Goal: Transaction & Acquisition: Purchase product/service

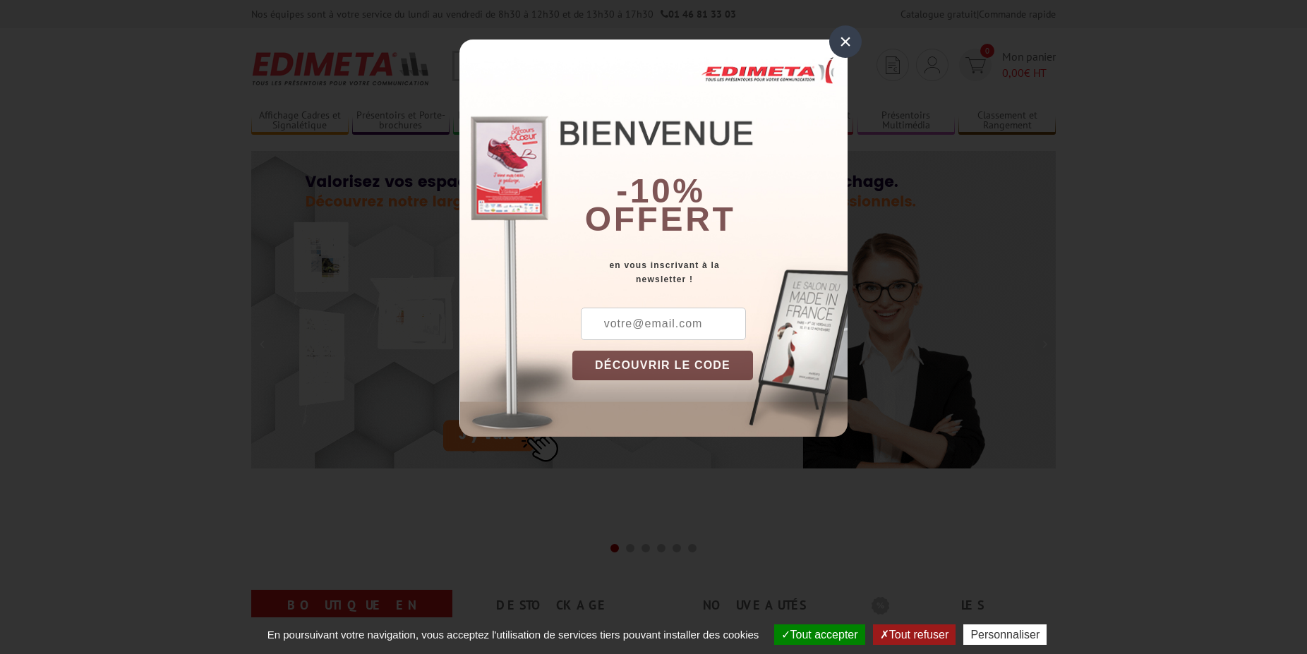
click at [846, 49] on div "×" at bounding box center [845, 41] width 32 height 32
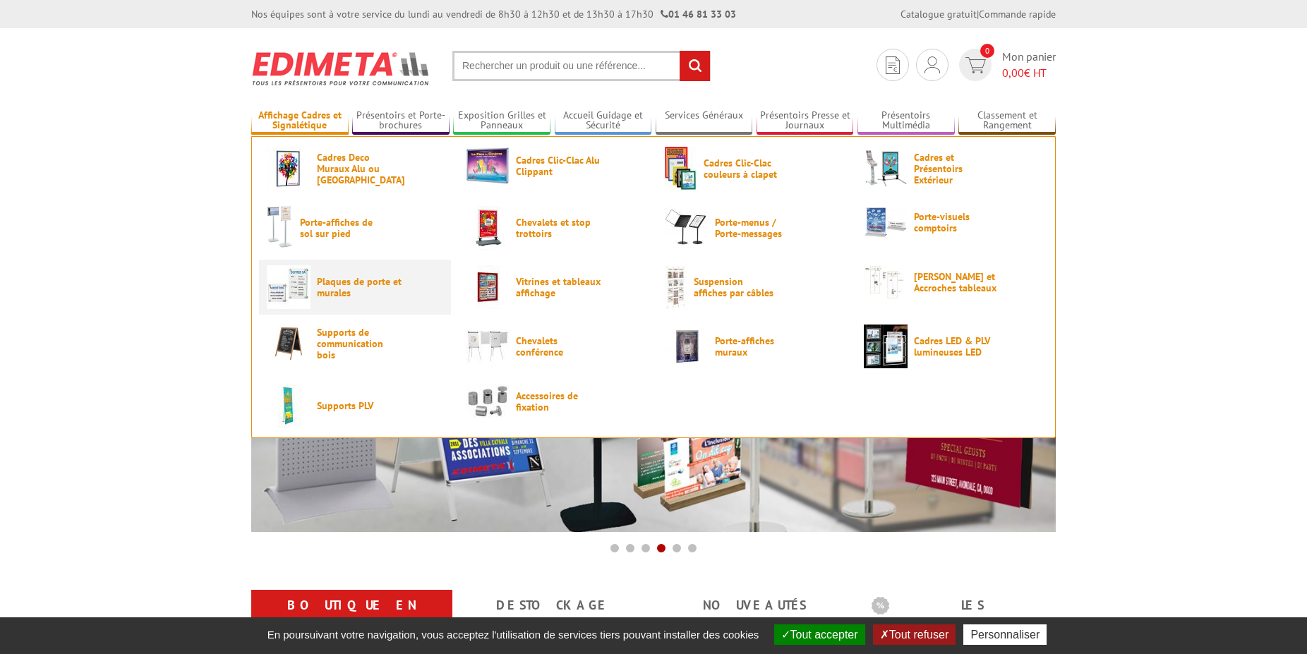
click at [357, 296] on span "Plaques de porte et murales" at bounding box center [359, 287] width 85 height 23
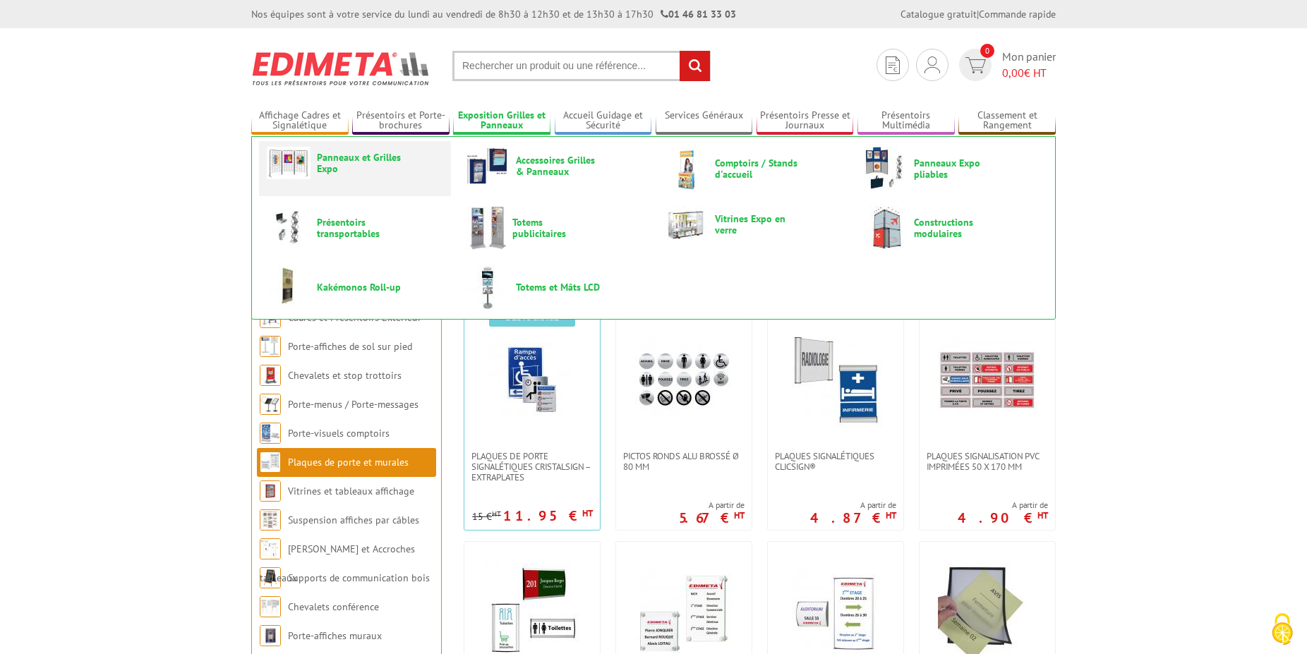
click at [387, 162] on span "Panneaux et Grilles Expo" at bounding box center [359, 163] width 85 height 23
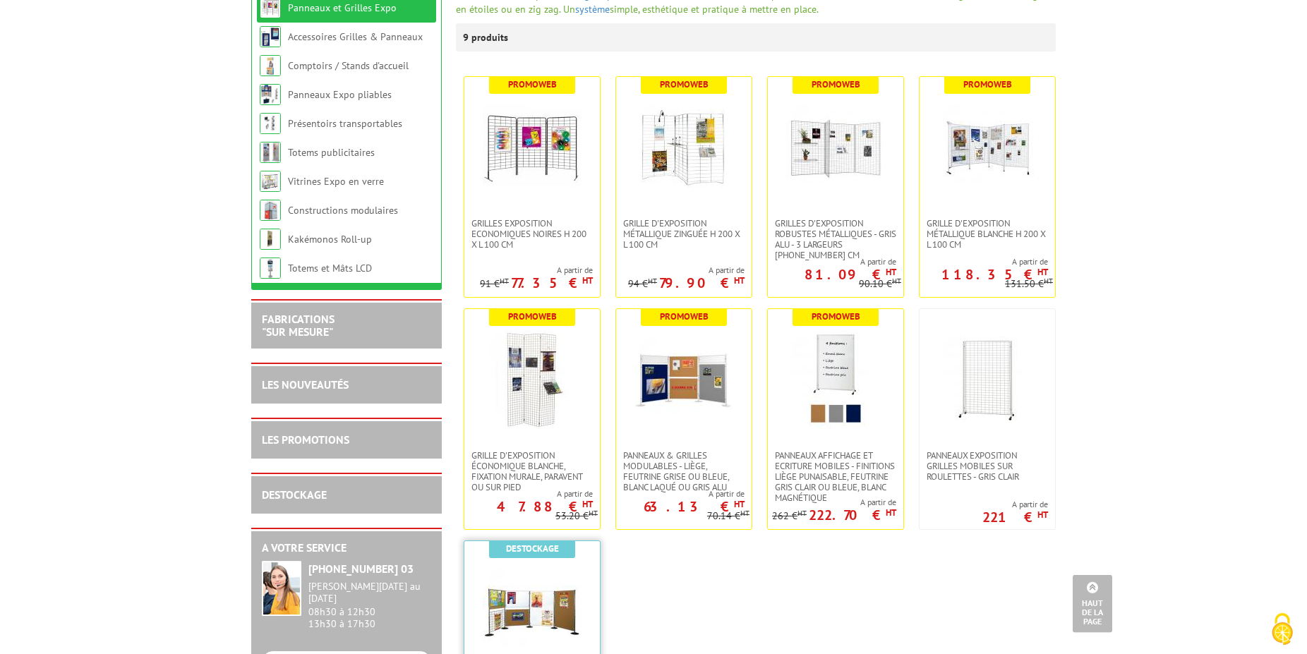
scroll to position [72, 0]
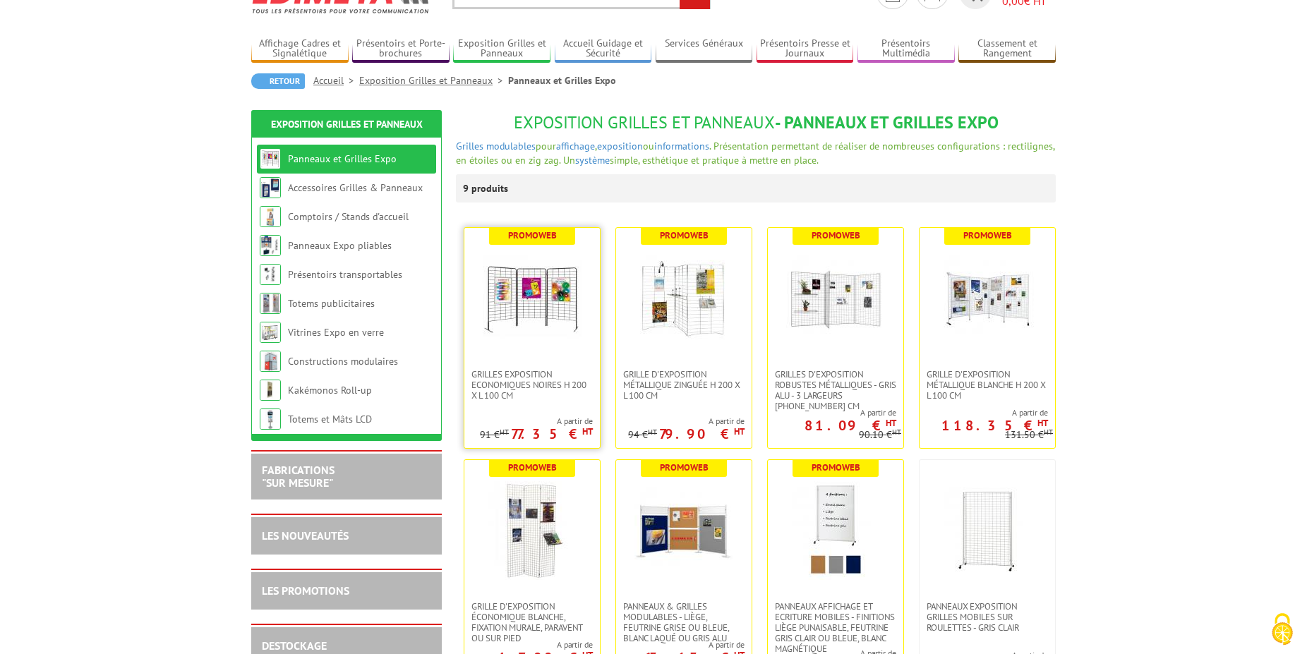
click at [572, 332] on img at bounding box center [532, 298] width 99 height 99
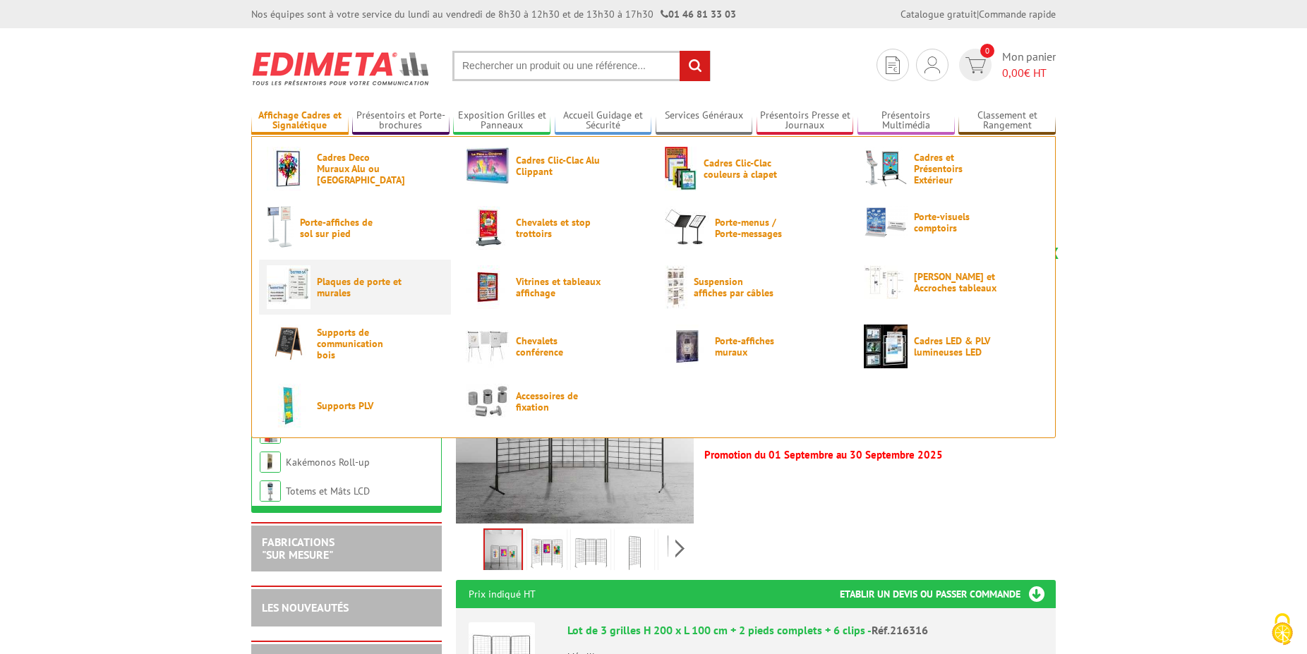
click at [384, 291] on span "Plaques de porte et murales" at bounding box center [359, 287] width 85 height 23
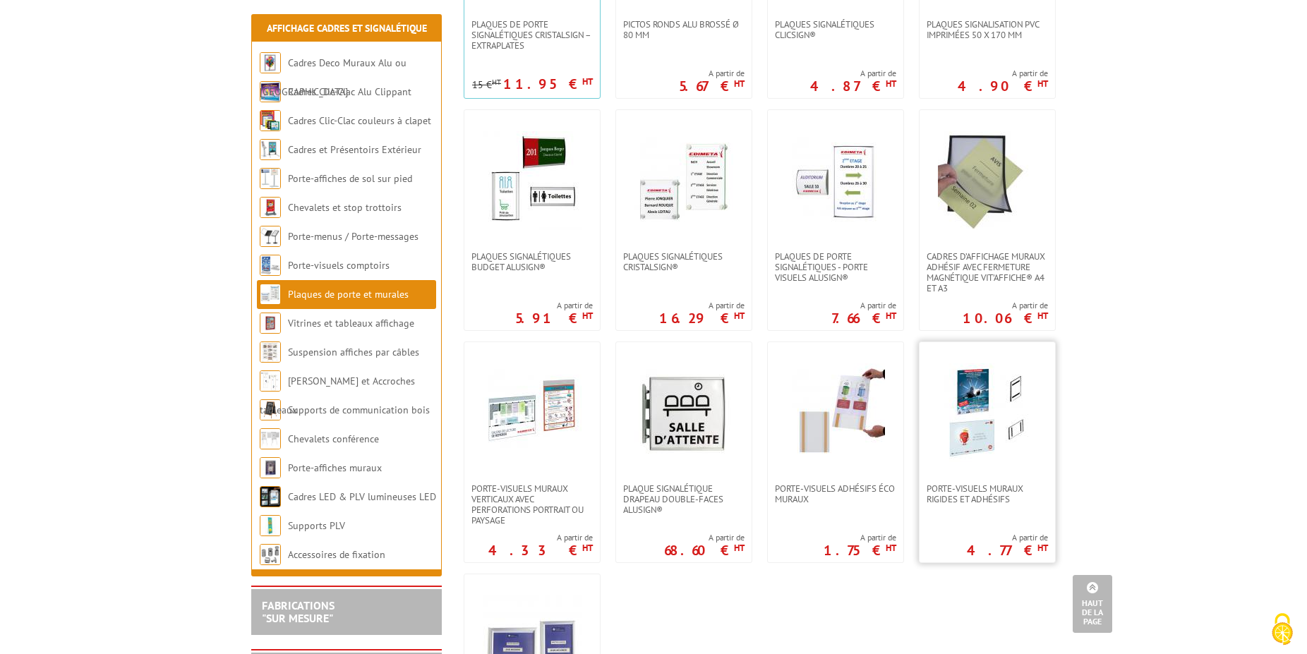
scroll to position [576, 0]
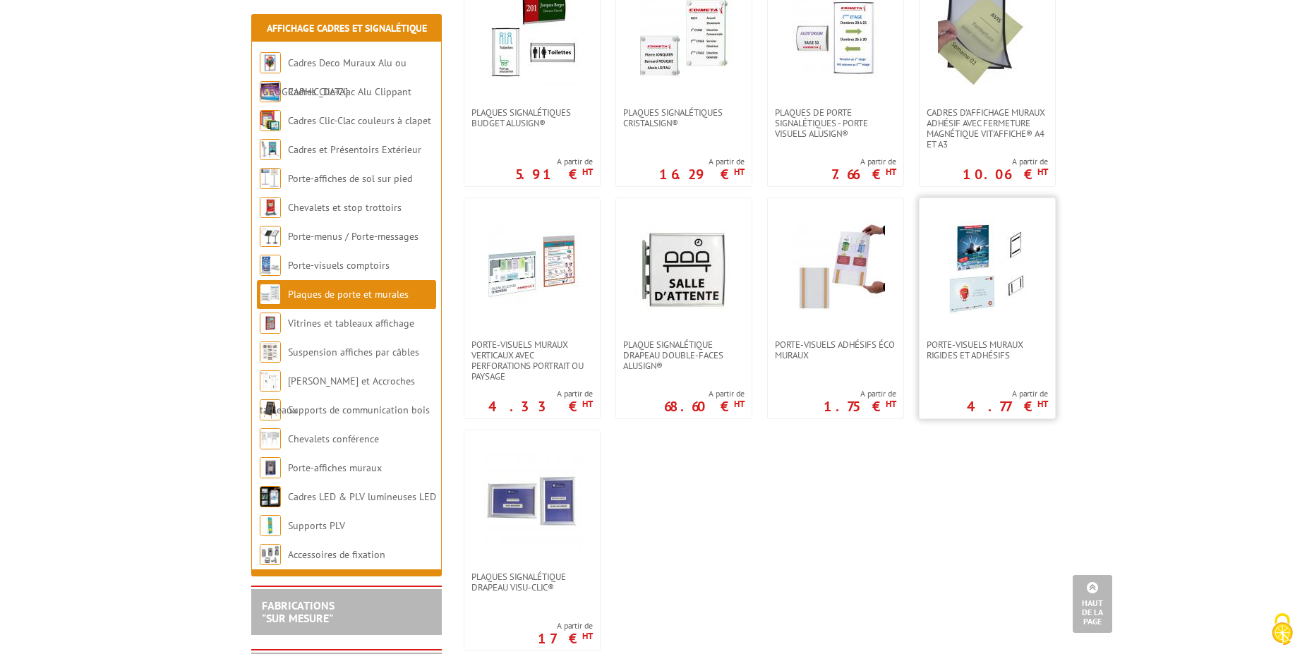
click at [1019, 328] on link at bounding box center [988, 268] width 136 height 141
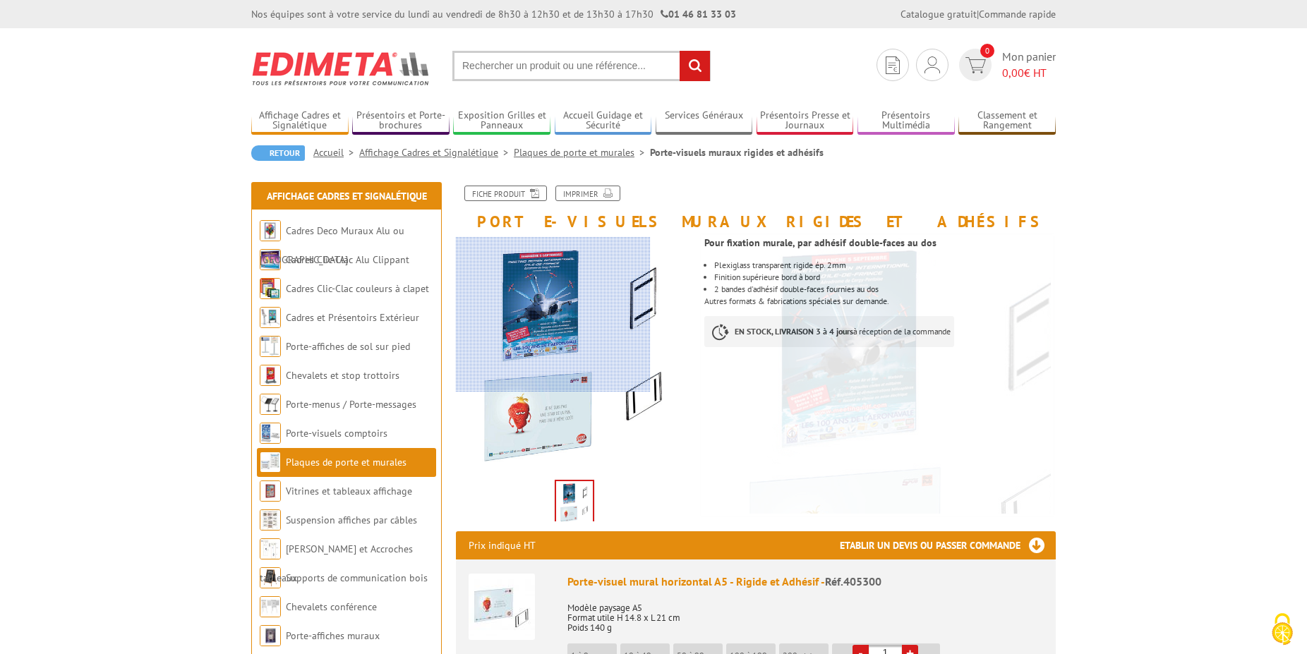
scroll to position [288, 0]
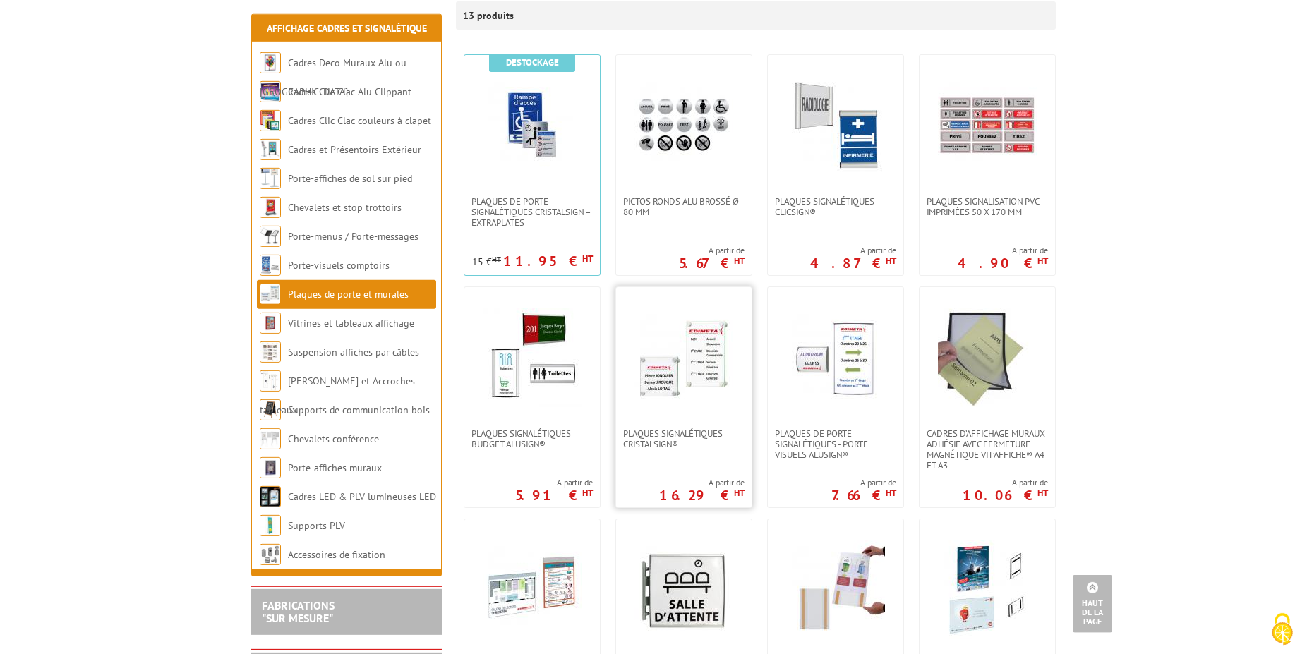
scroll to position [216, 0]
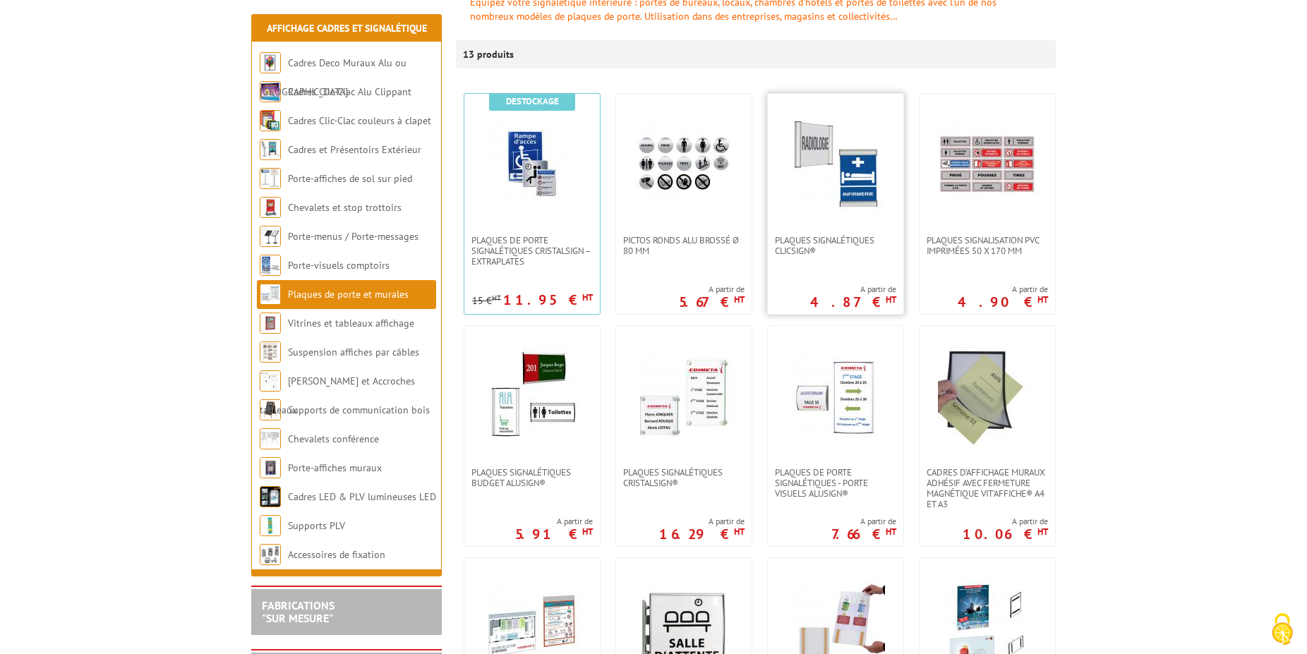
click at [873, 222] on link at bounding box center [836, 164] width 136 height 141
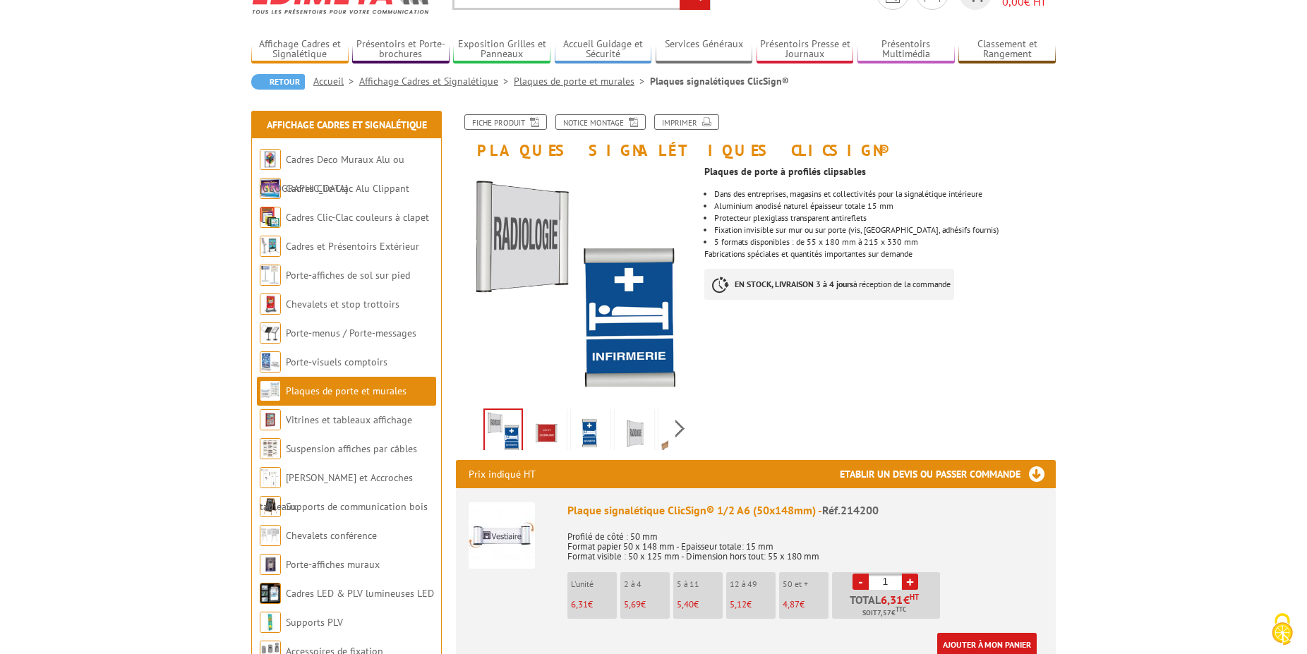
scroll to position [72, 0]
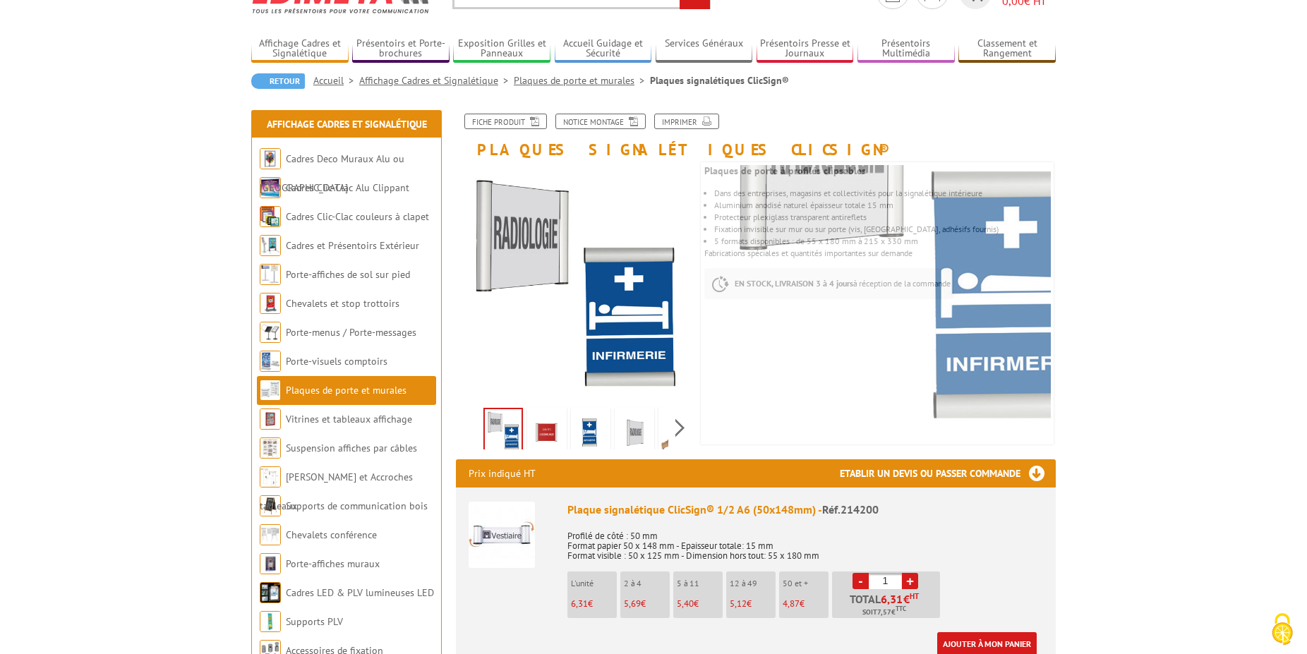
click at [547, 433] on img at bounding box center [547, 433] width 34 height 44
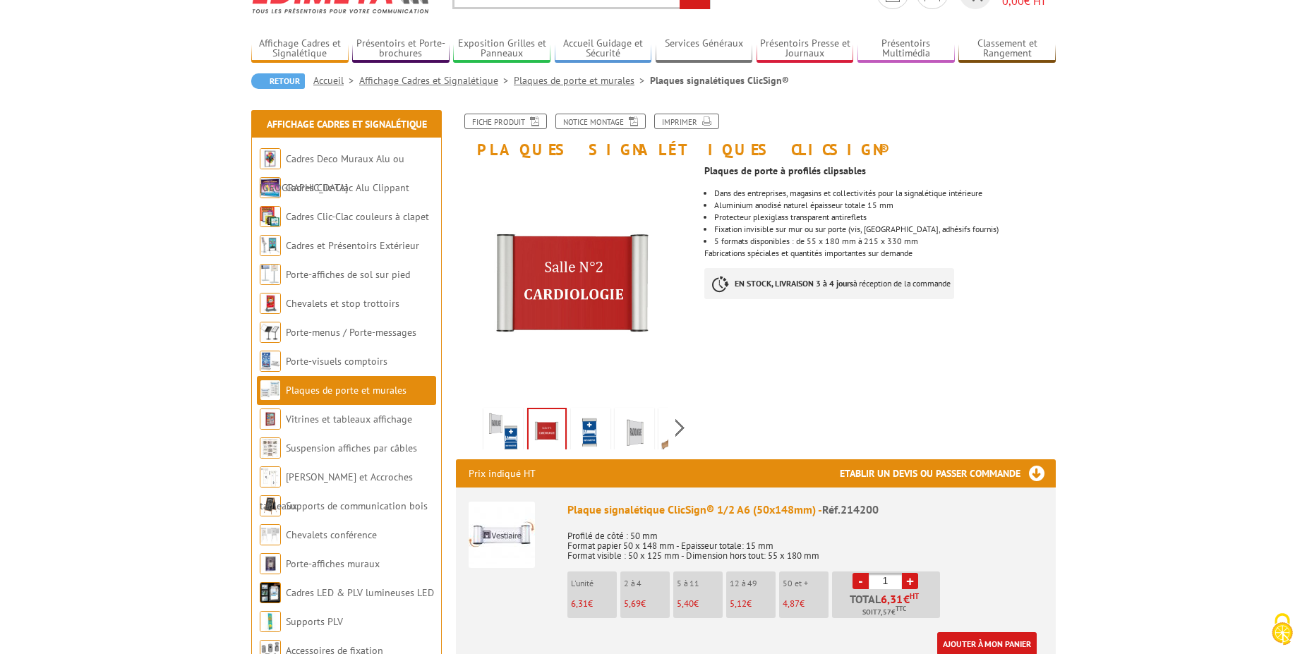
click at [582, 434] on img at bounding box center [591, 433] width 34 height 44
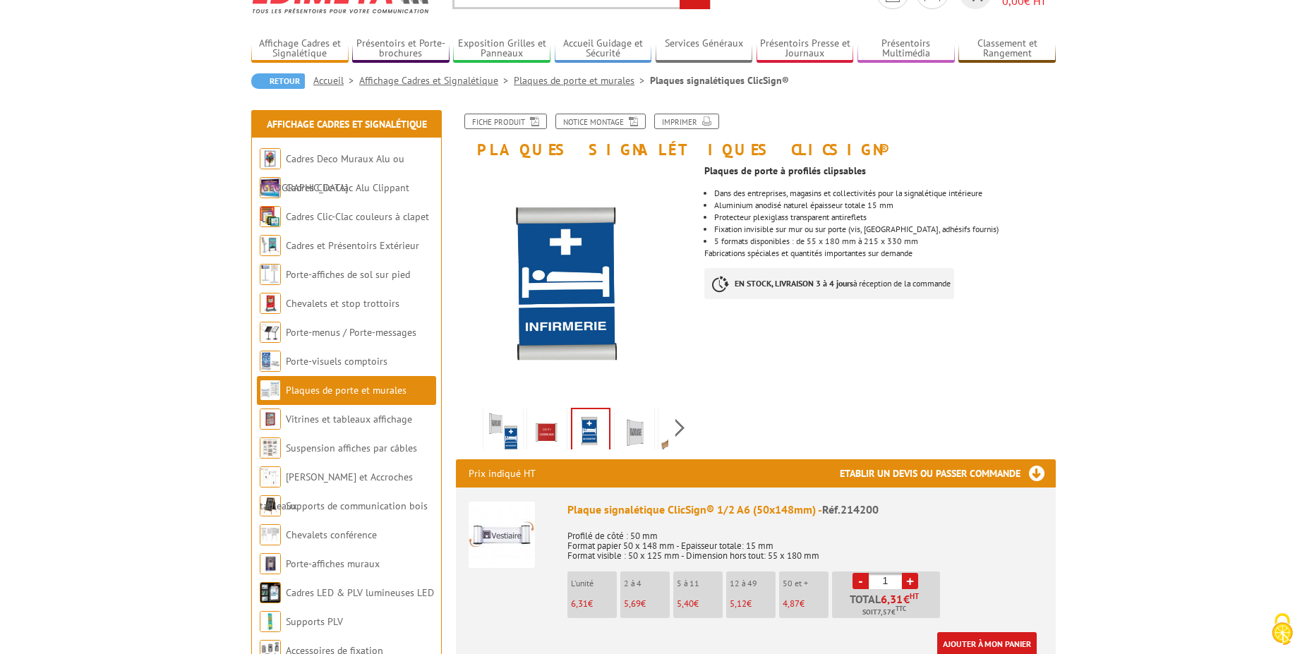
click at [639, 437] on img at bounding box center [635, 433] width 34 height 44
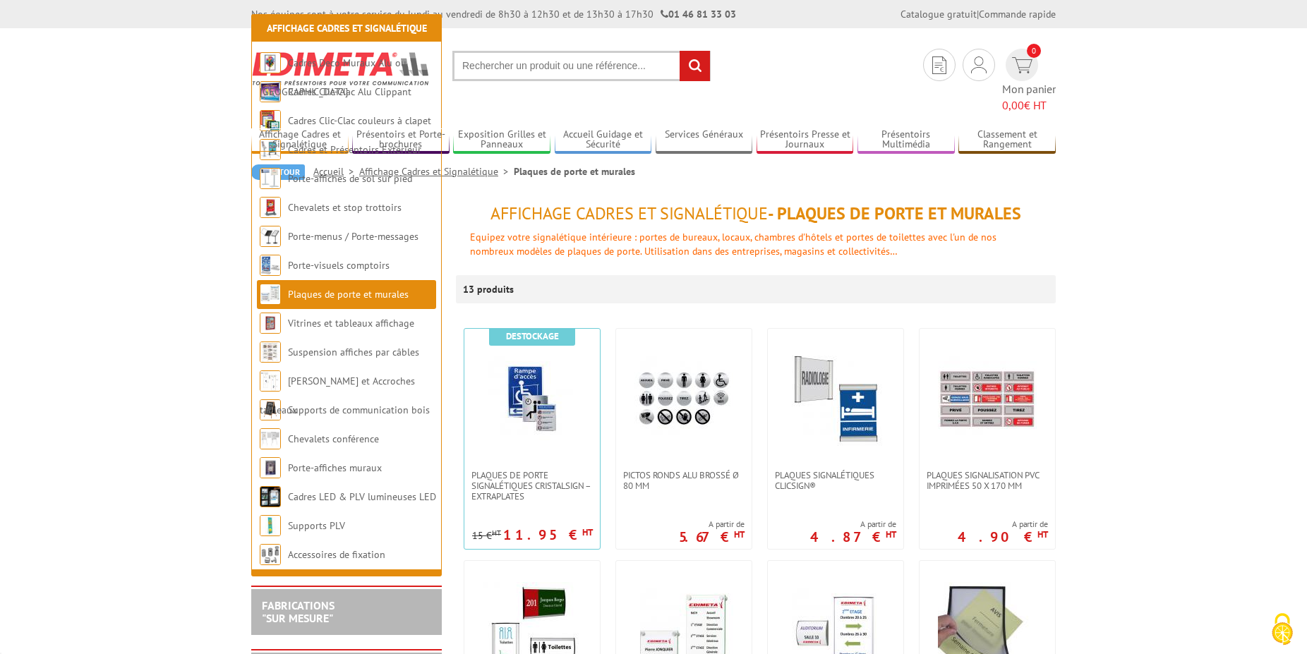
scroll to position [216, 0]
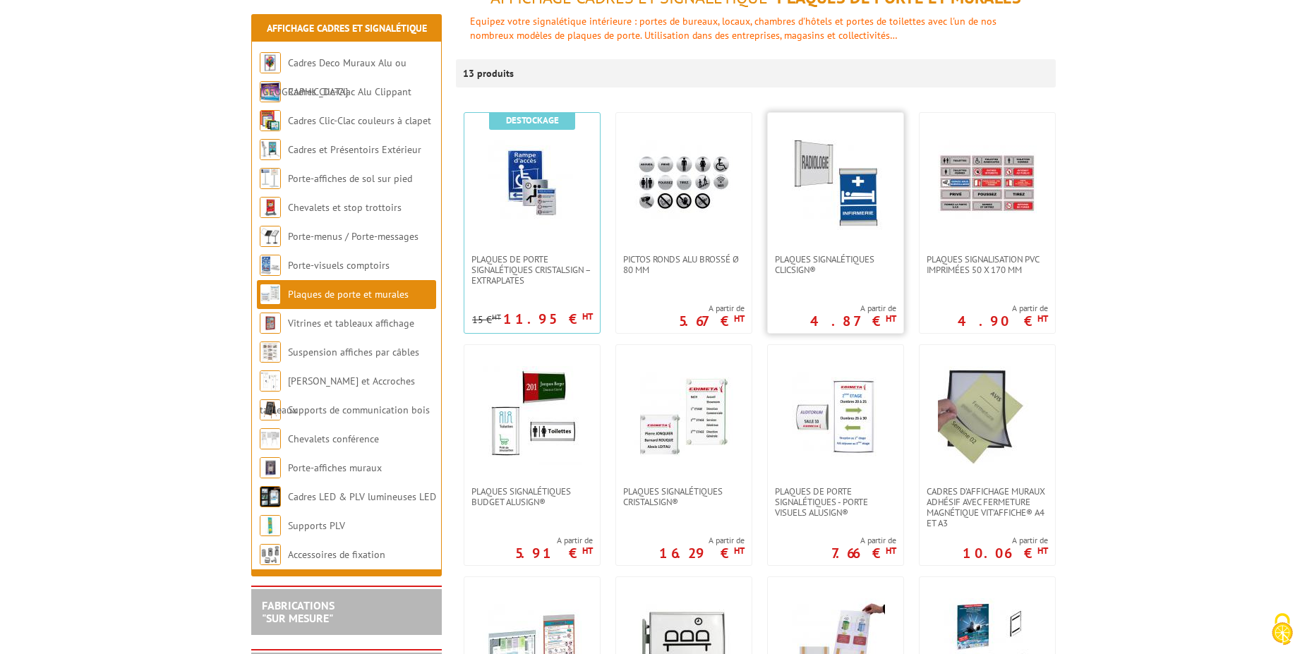
click at [800, 193] on img at bounding box center [835, 183] width 99 height 99
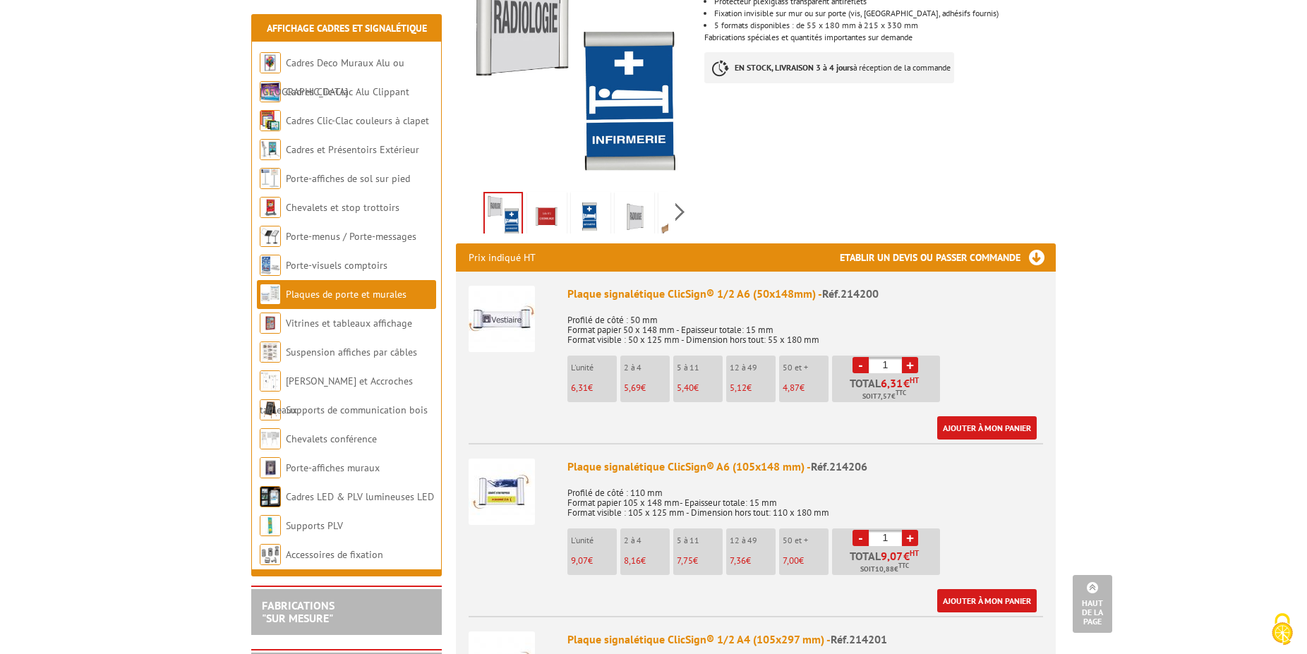
scroll to position [360, 0]
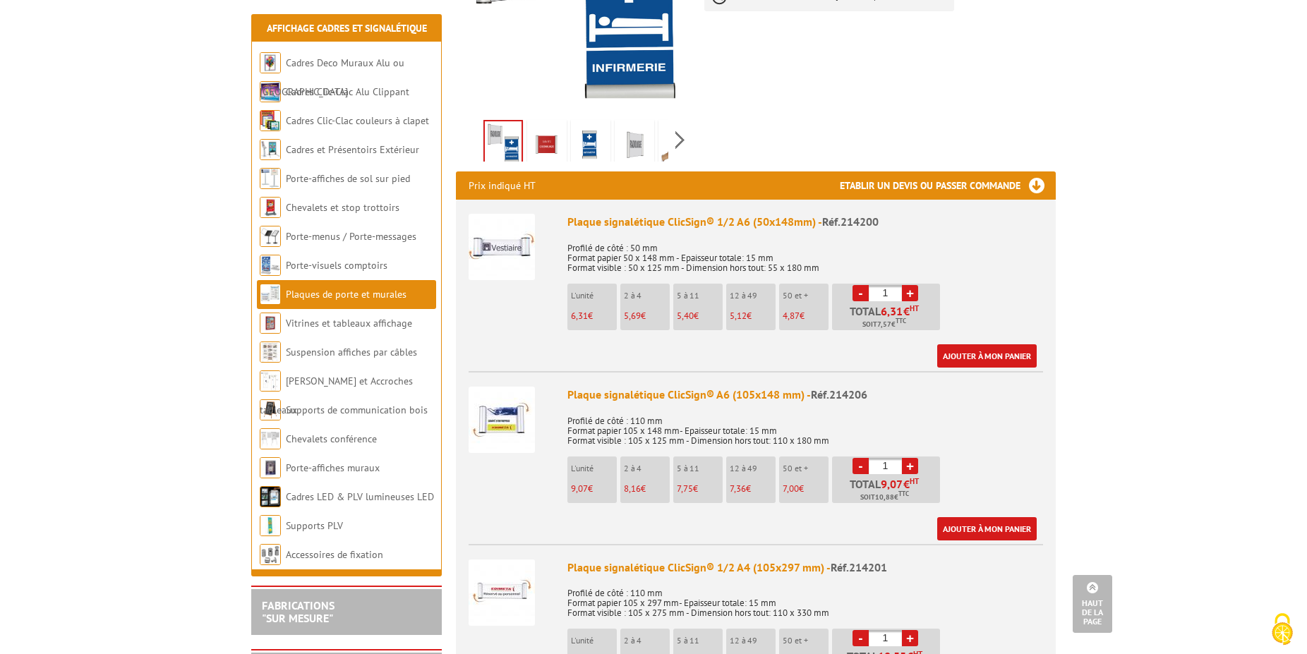
click at [491, 439] on img at bounding box center [502, 420] width 66 height 66
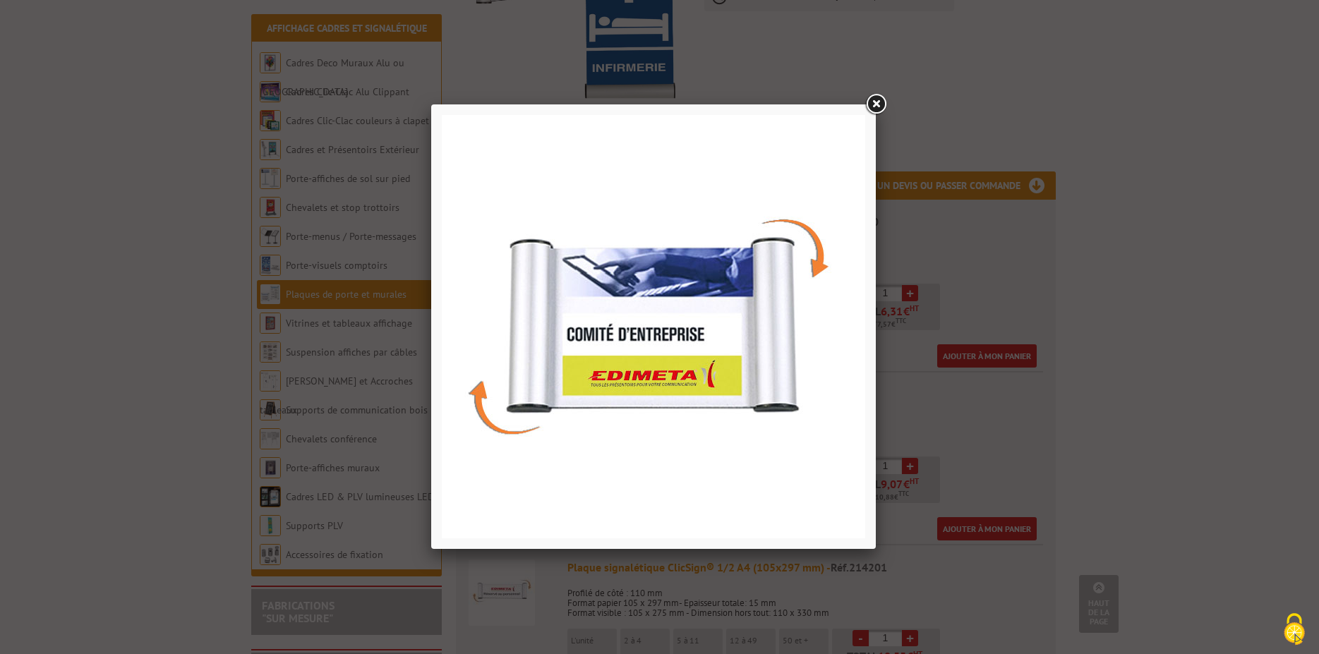
click at [1132, 258] on div at bounding box center [659, 327] width 1319 height 654
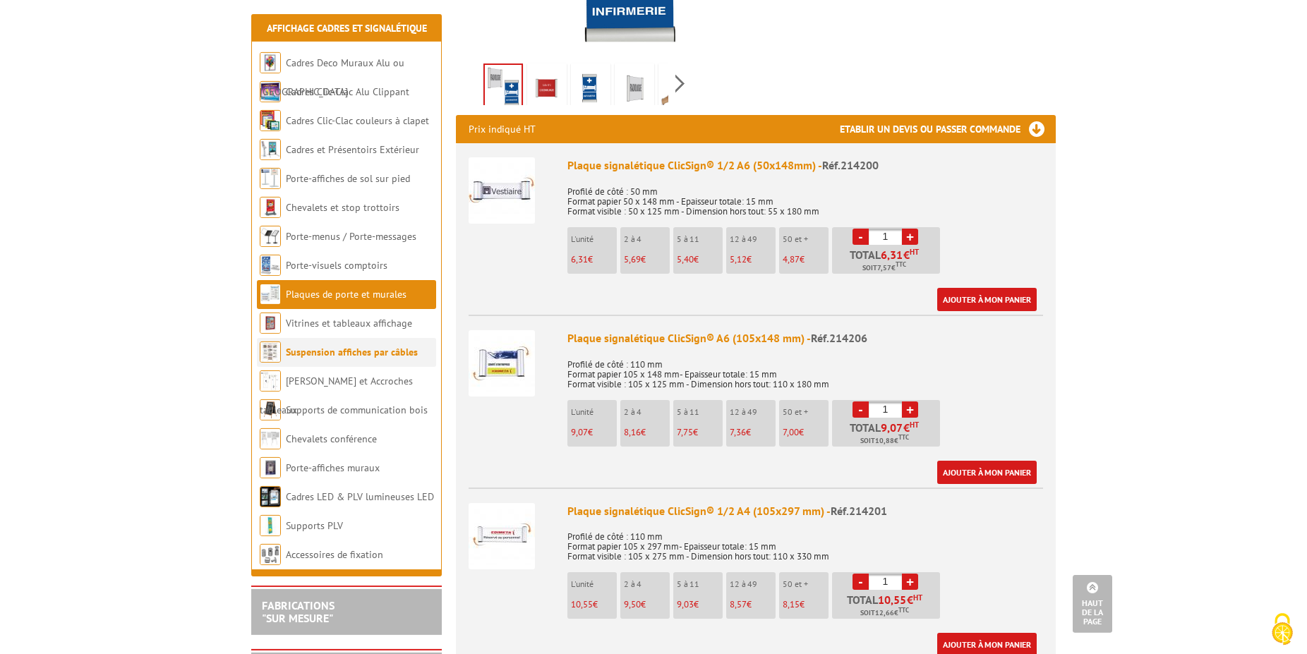
scroll to position [504, 0]
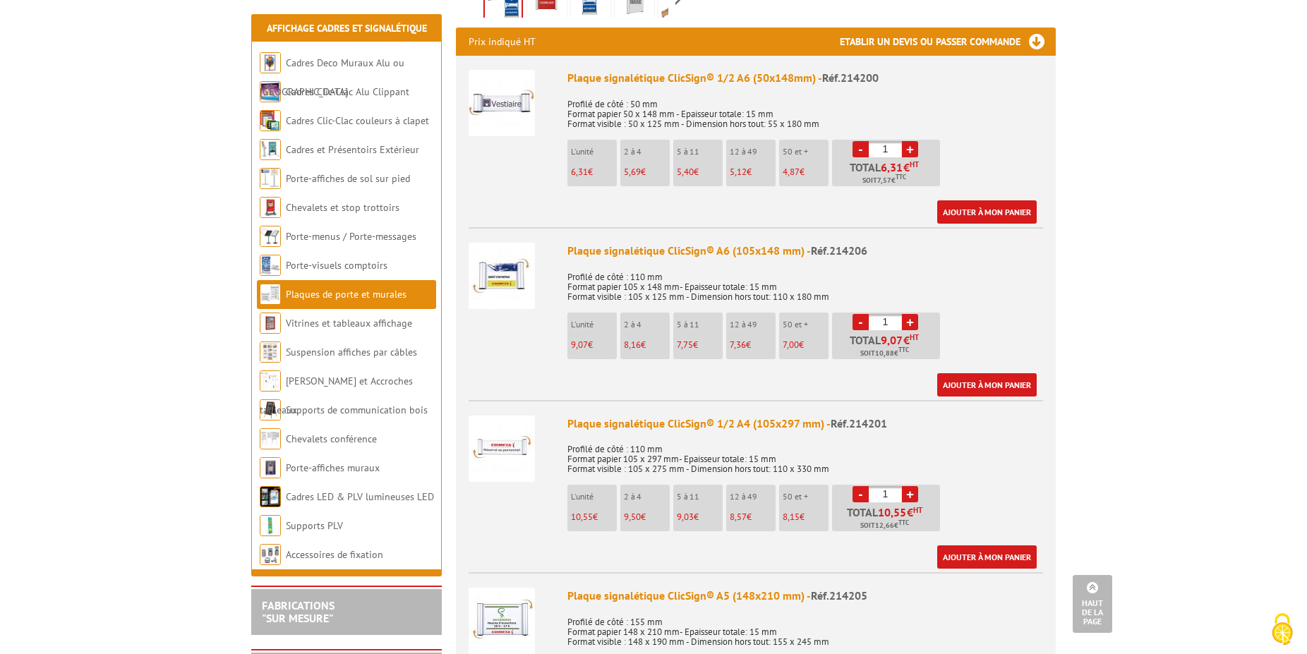
click at [508, 449] on img at bounding box center [502, 449] width 66 height 66
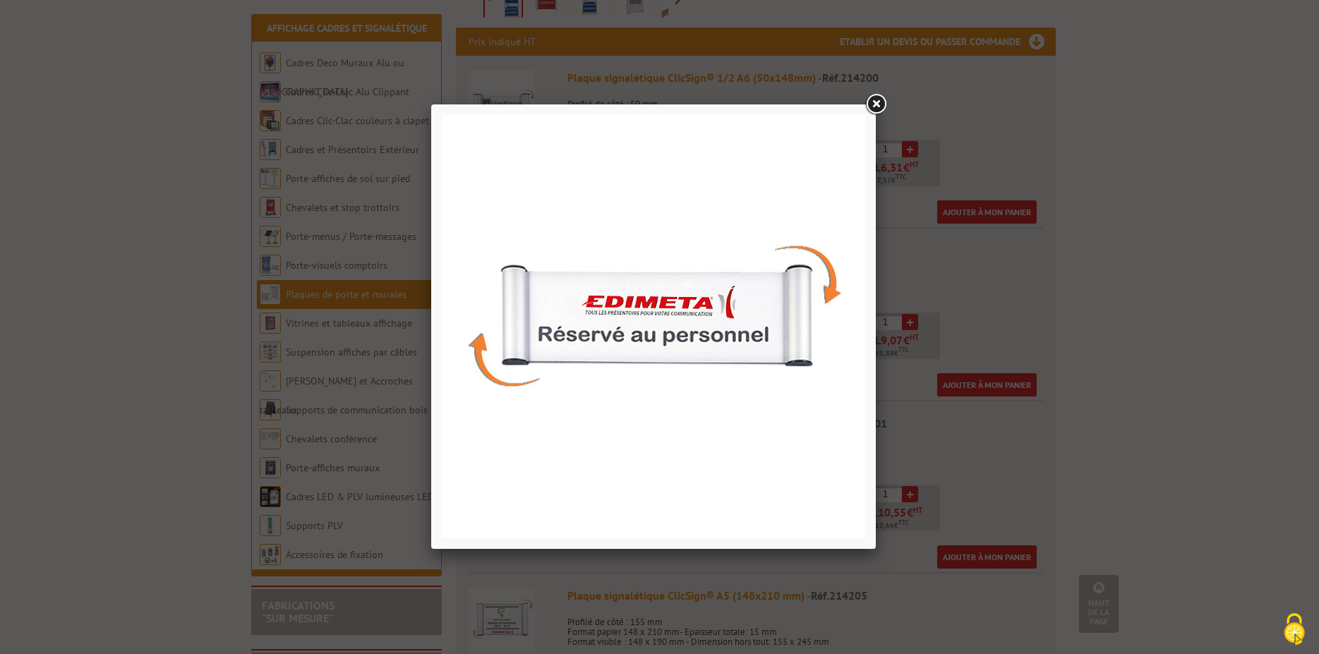
click at [1103, 316] on div at bounding box center [659, 327] width 1319 height 654
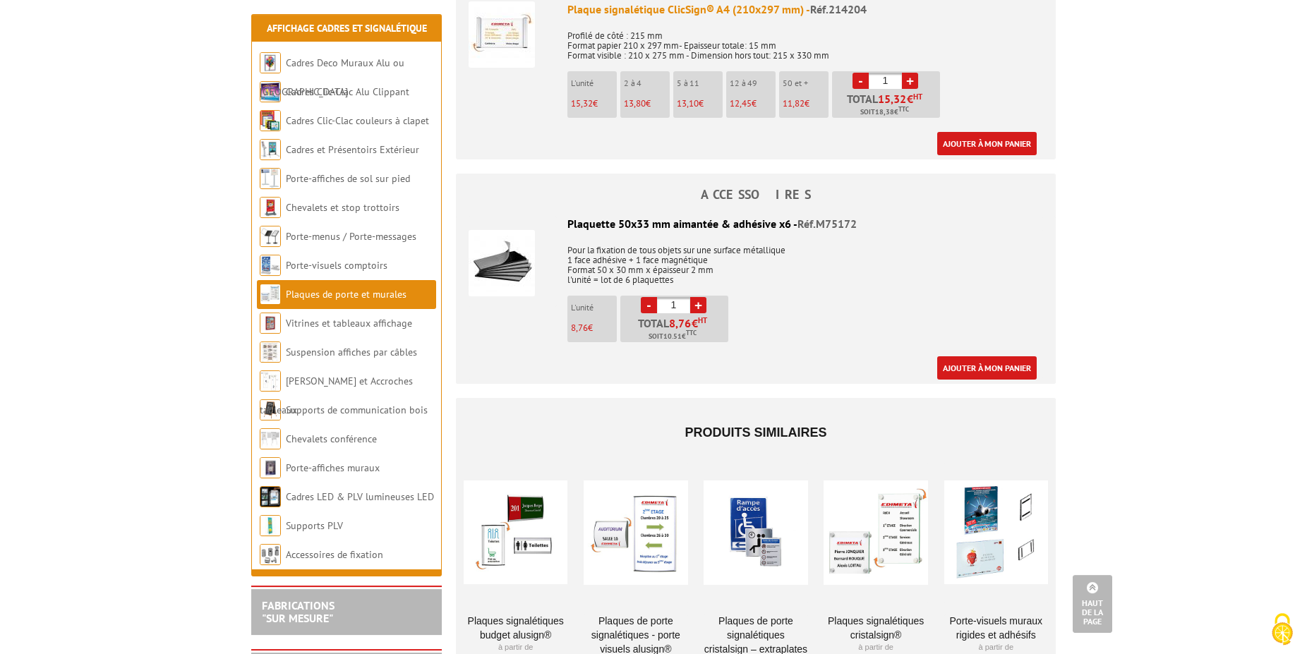
scroll to position [1368, 0]
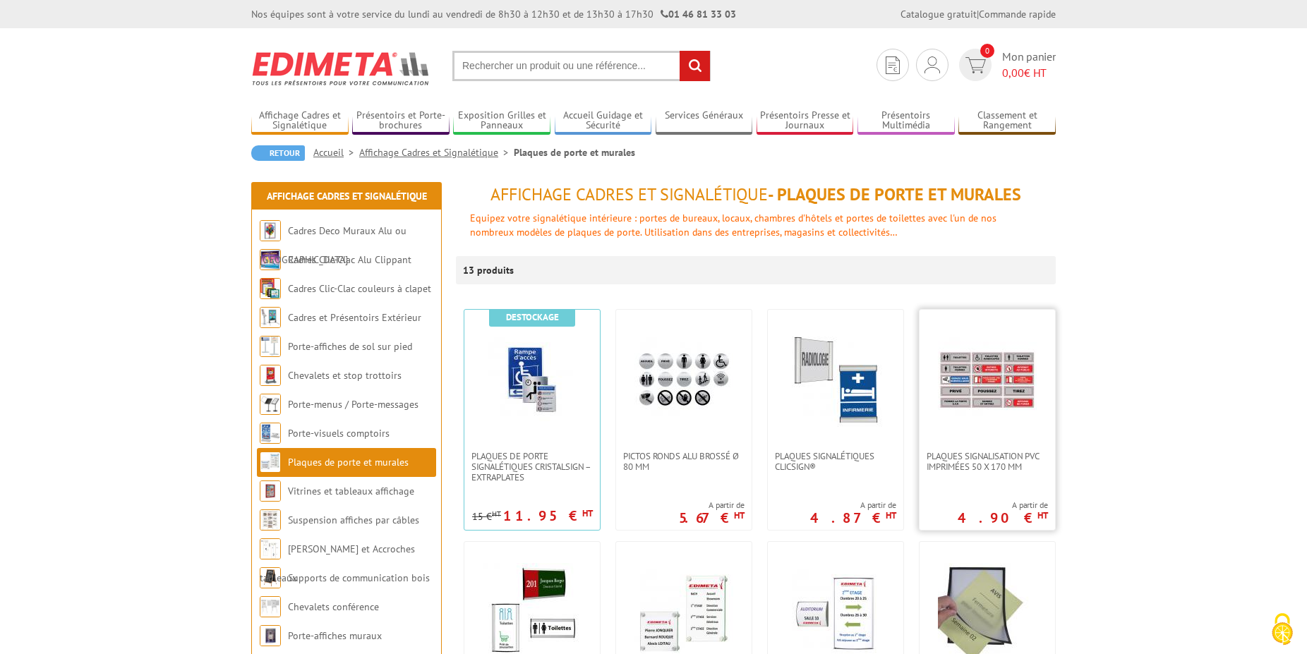
click at [1024, 411] on img at bounding box center [987, 380] width 99 height 99
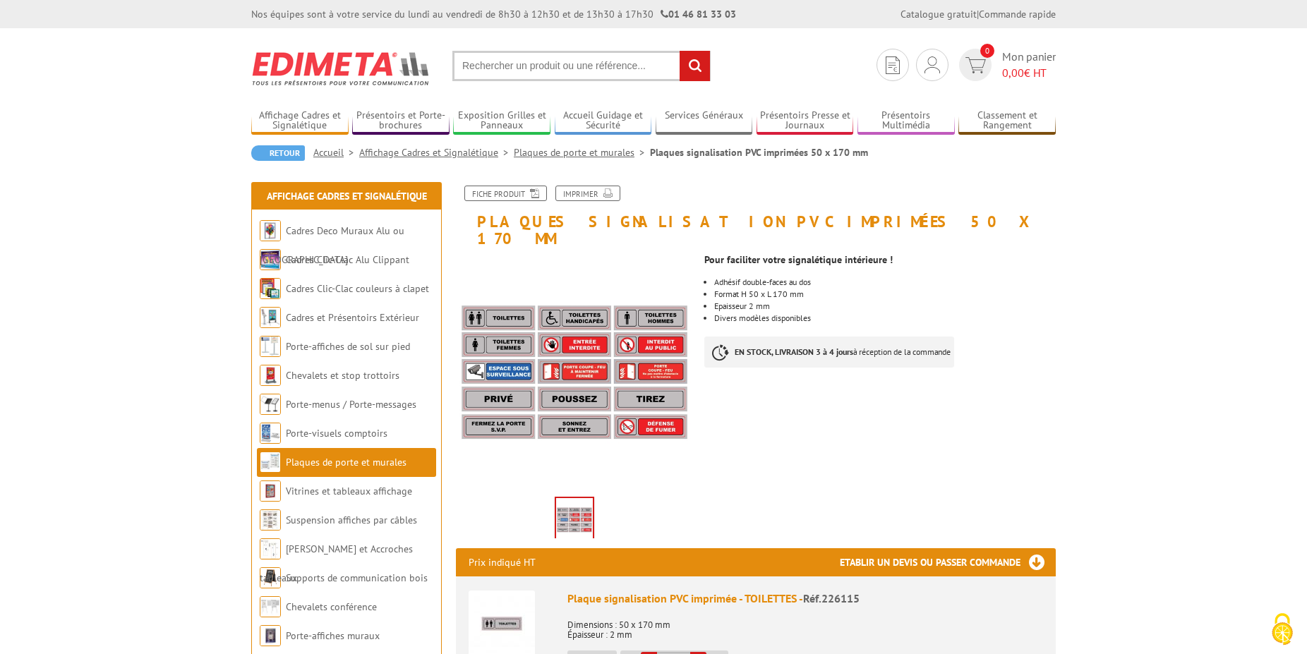
scroll to position [216, 0]
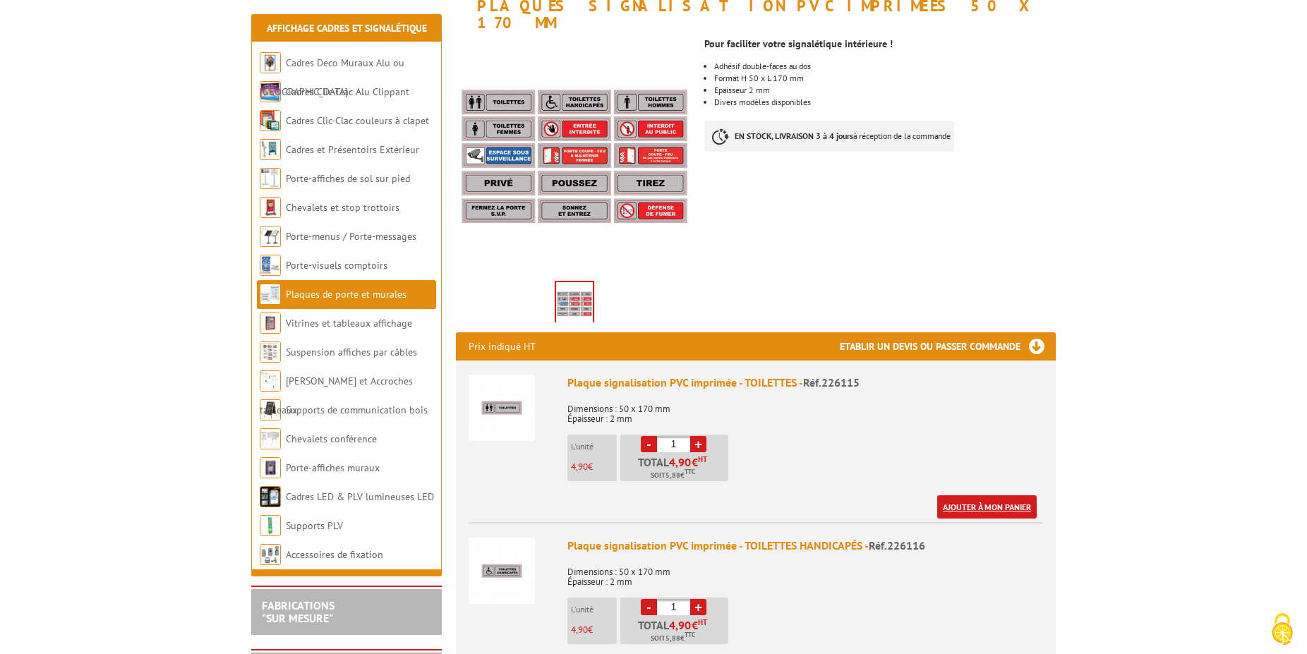
click at [1012, 496] on link "Ajouter à mon panier" at bounding box center [987, 507] width 100 height 23
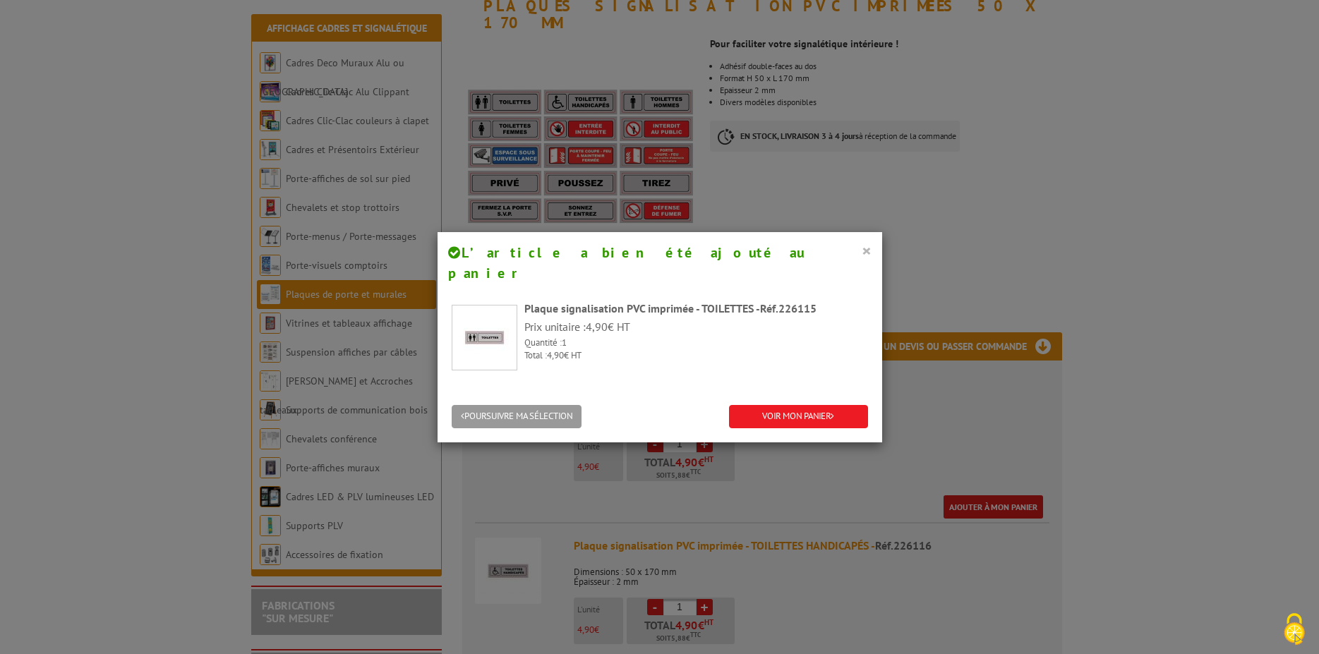
click at [863, 248] on button "×" at bounding box center [867, 250] width 10 height 18
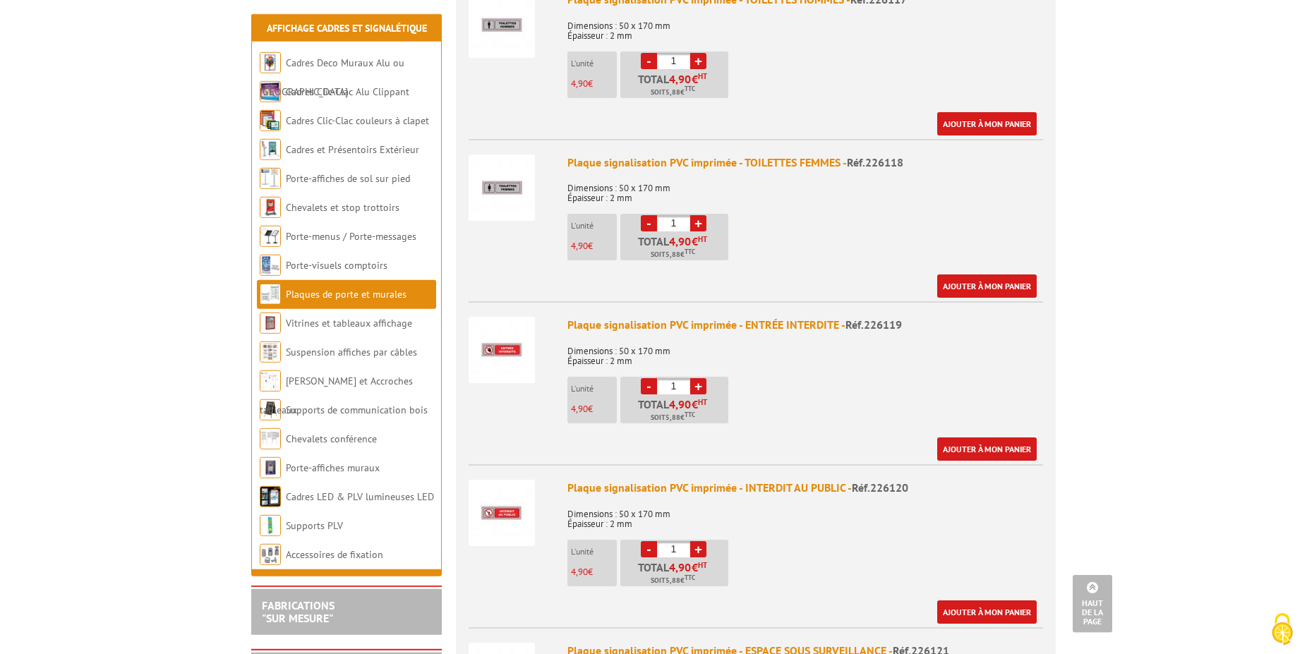
scroll to position [1008, 0]
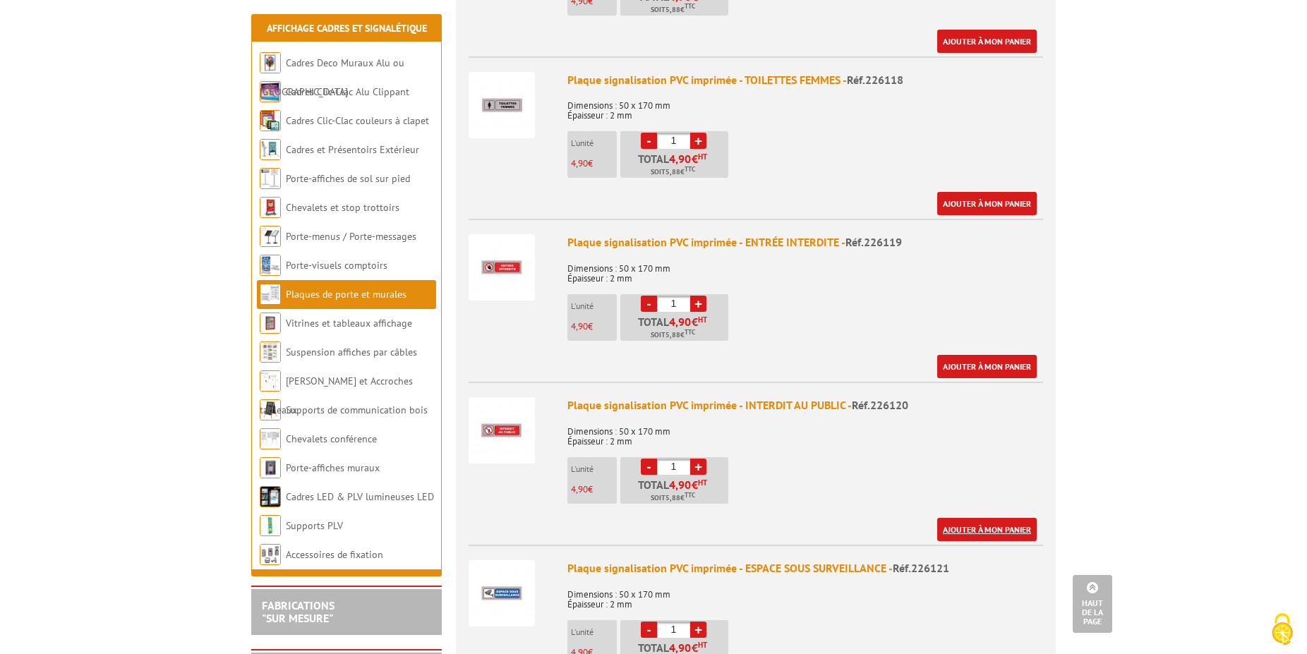
click at [1000, 518] on link "Ajouter à mon panier" at bounding box center [987, 529] width 100 height 23
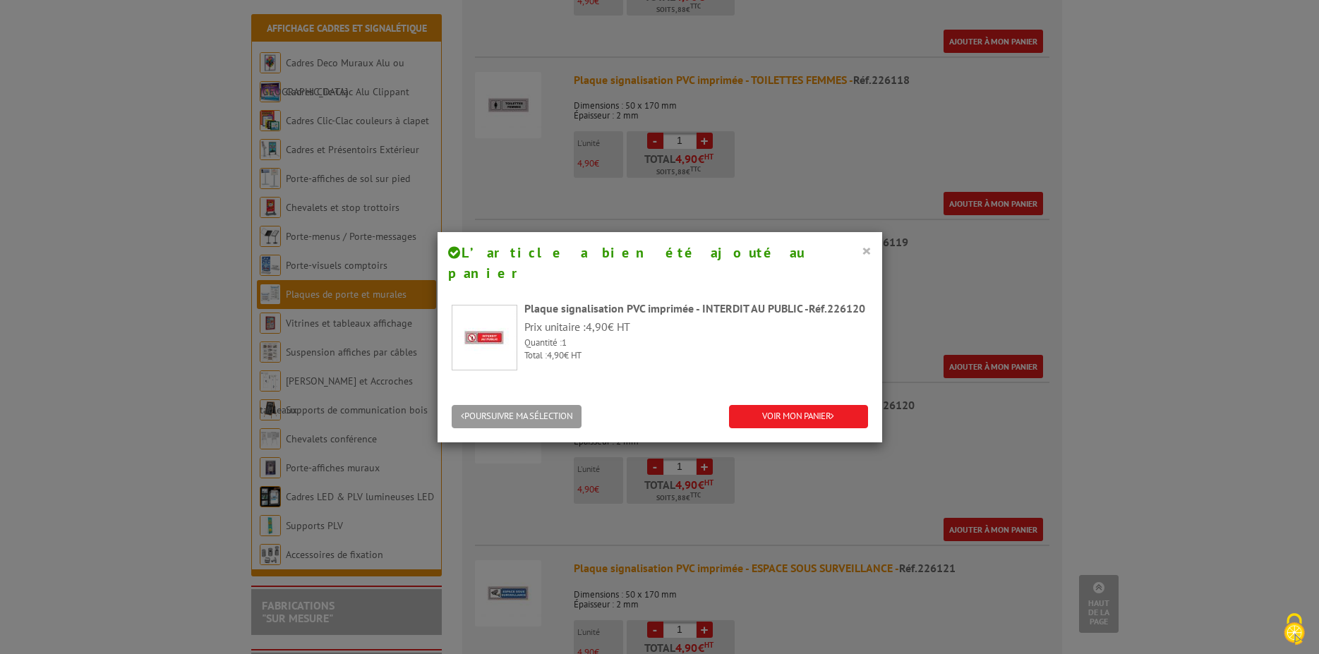
click at [864, 254] on button "×" at bounding box center [867, 250] width 10 height 18
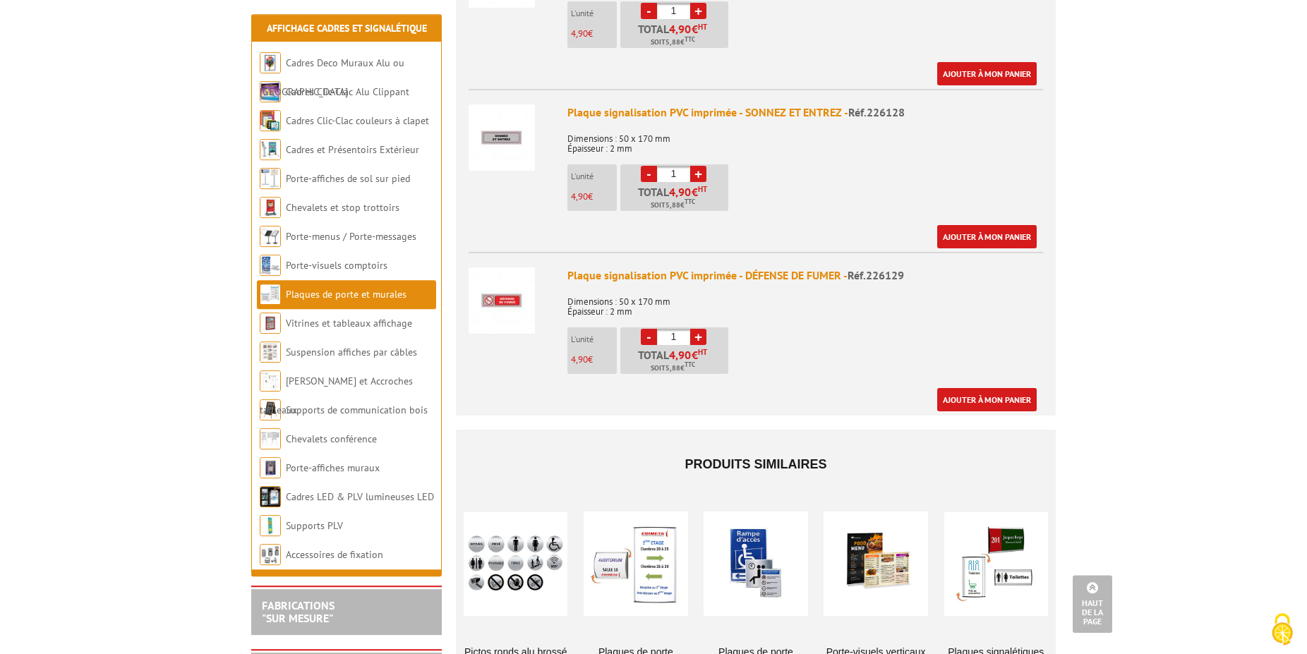
scroll to position [2808, 0]
